Goal: Information Seeking & Learning: Learn about a topic

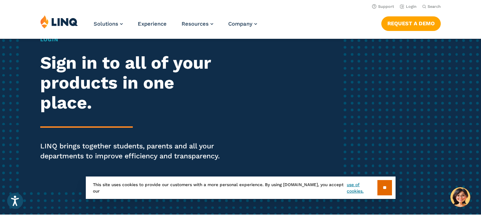
scroll to position [36, 0]
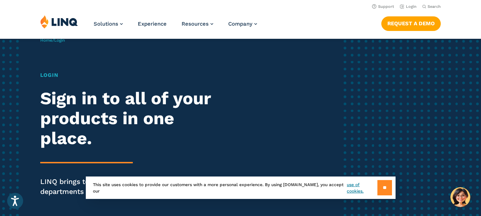
click at [380, 189] on input "**" at bounding box center [384, 187] width 15 height 15
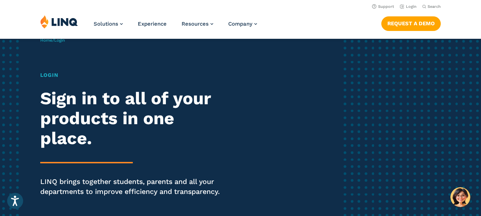
scroll to position [0, 0]
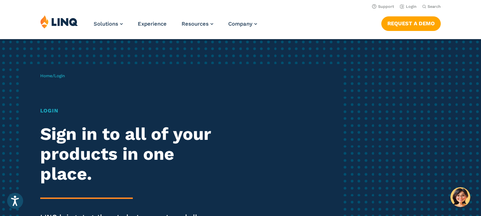
click at [47, 110] on h1 "Login" at bounding box center [133, 111] width 186 height 8
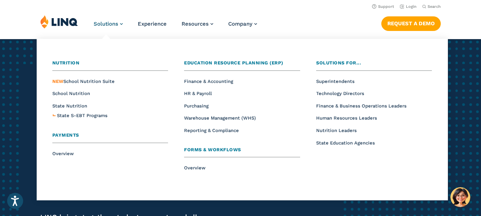
click at [98, 24] on span "Solutions" at bounding box center [106, 24] width 25 height 6
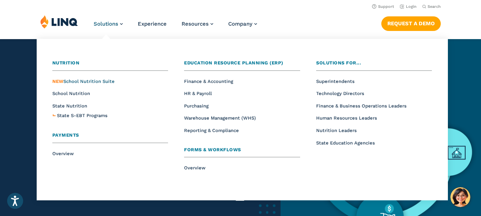
click at [79, 82] on span "NEW School Nutrition Suite" at bounding box center [83, 81] width 62 height 5
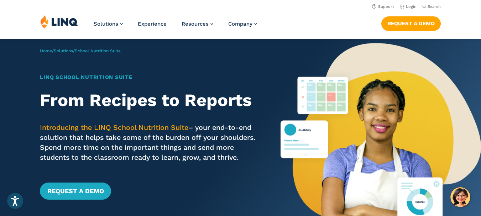
click at [62, 20] on img at bounding box center [59, 22] width 38 height 14
